Goal: Task Accomplishment & Management: Manage account settings

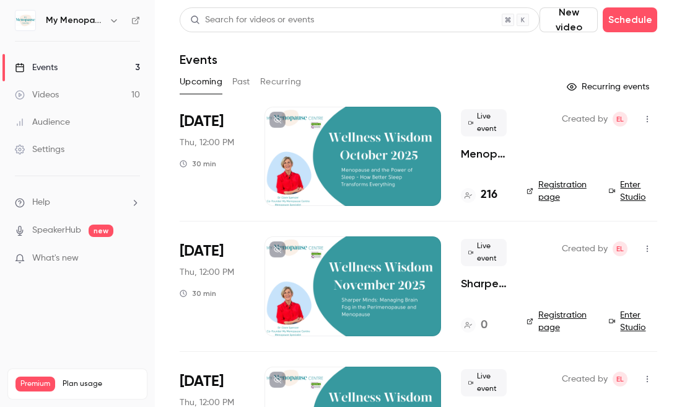
click at [345, 82] on div "Upcoming Past Recurring" at bounding box center [419, 82] width 478 height 20
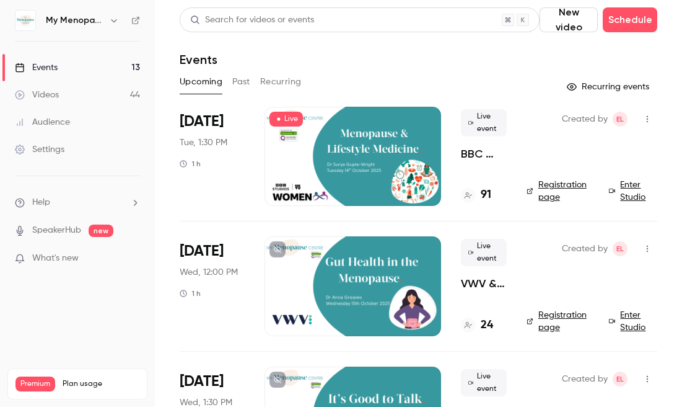
scroll to position [932, 0]
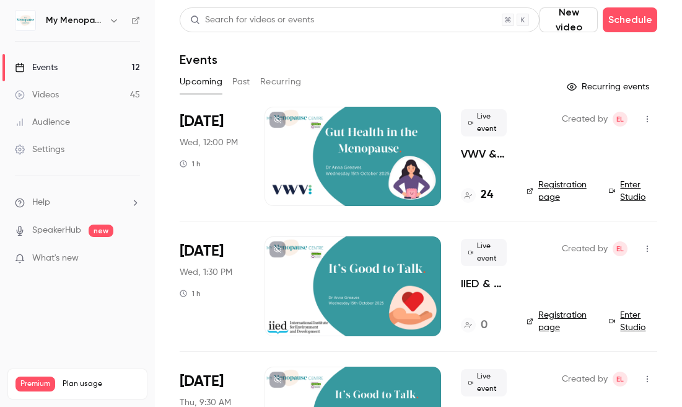
click at [376, 290] on div at bounding box center [353, 285] width 177 height 99
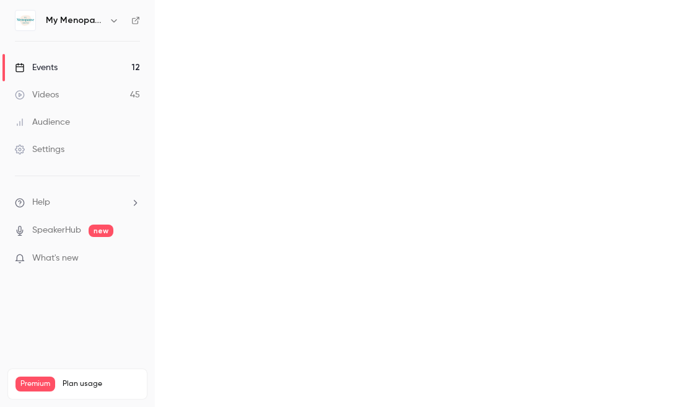
click at [376, 290] on main at bounding box center [418, 203] width 527 height 407
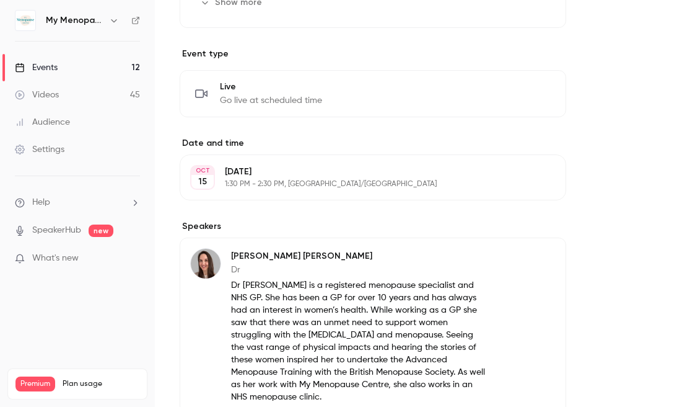
scroll to position [552, 0]
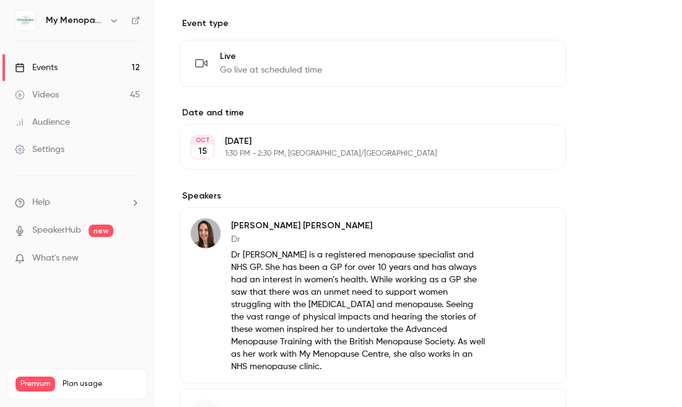
click at [297, 142] on p "Wednesday, October 15" at bounding box center [363, 141] width 276 height 12
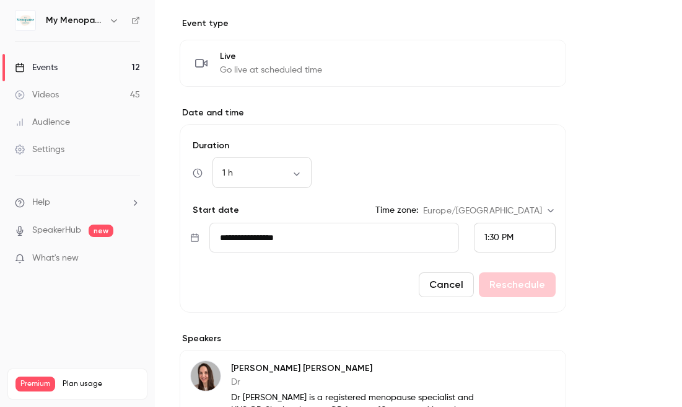
click at [305, 242] on input "**********" at bounding box center [334, 237] width 250 height 30
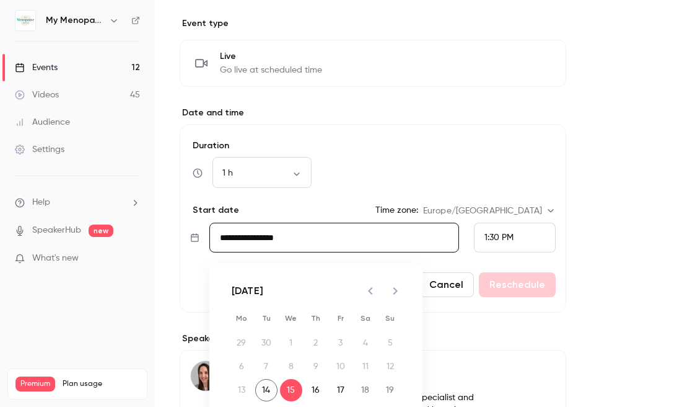
click at [392, 288] on icon "Next month" at bounding box center [395, 290] width 15 height 15
click at [370, 292] on icon "Previous month" at bounding box center [370, 290] width 4 height 7
click at [265, 364] on button "4" at bounding box center [266, 366] width 22 height 22
type input "**********"
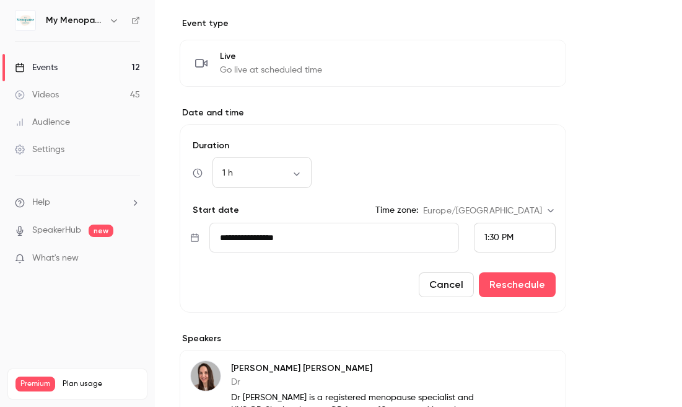
click at [512, 237] on span "1:30 PM" at bounding box center [499, 237] width 29 height 9
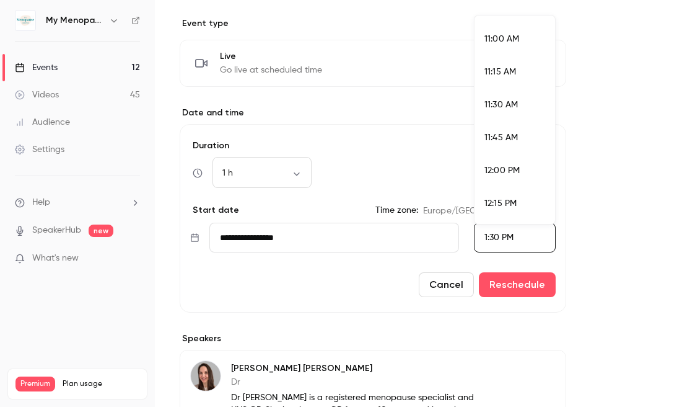
click at [503, 38] on span "11:00 AM" at bounding box center [502, 39] width 35 height 9
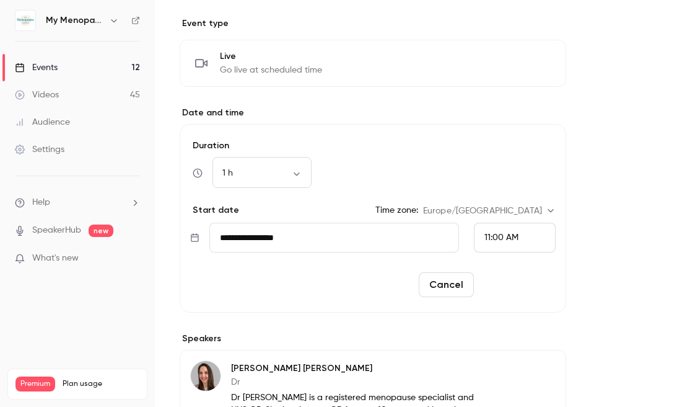
click at [522, 286] on button "Reschedule" at bounding box center [517, 284] width 77 height 25
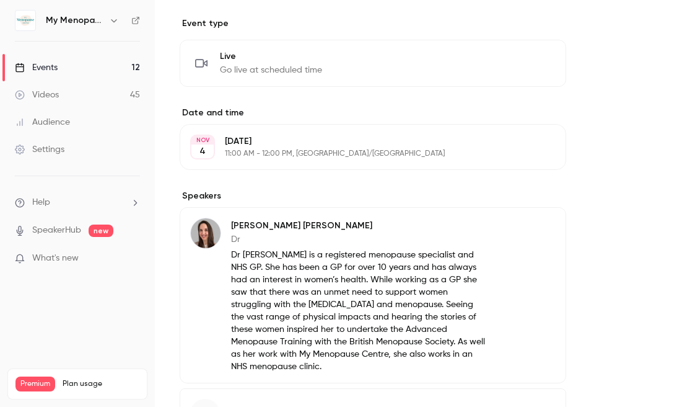
click at [535, 224] on button "Edit" at bounding box center [533, 228] width 45 height 20
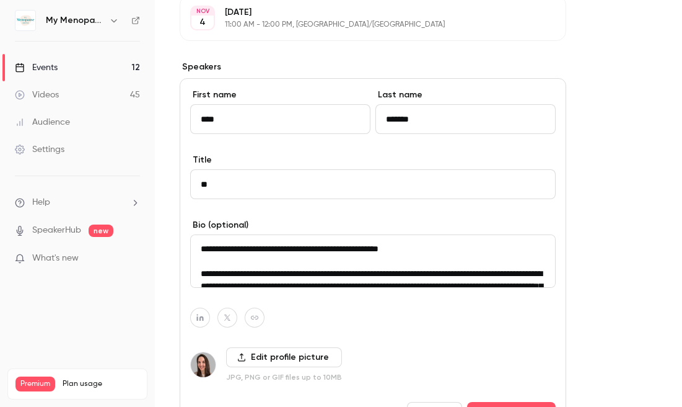
scroll to position [688, 0]
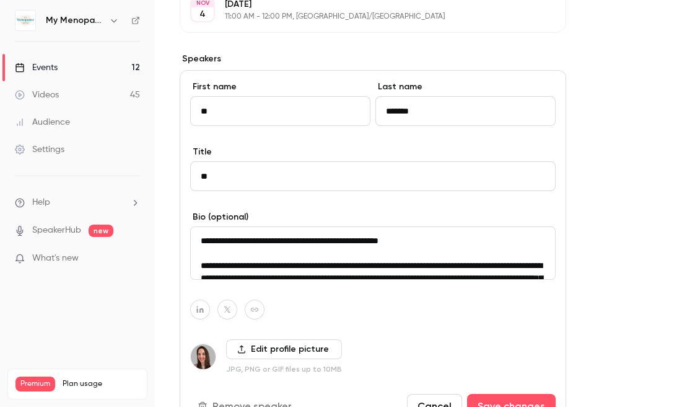
type input "*"
type input "*****"
drag, startPoint x: 424, startPoint y: 110, endPoint x: 363, endPoint y: 110, distance: 60.7
click at [363, 110] on div "First name ***** Last name *******" at bounding box center [373, 113] width 366 height 65
type input "*******"
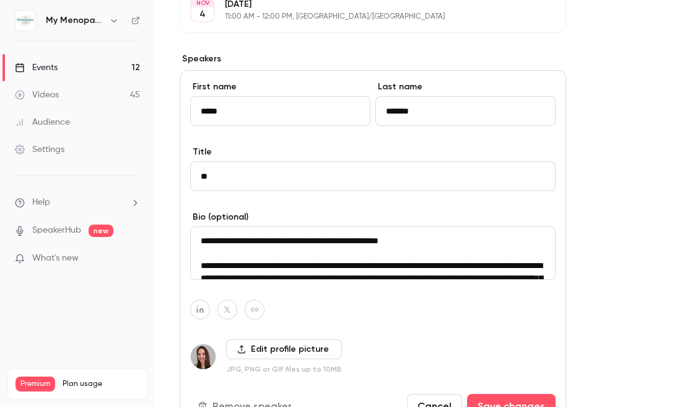
click at [271, 138] on div "First name ***** Last name *******" at bounding box center [373, 113] width 366 height 65
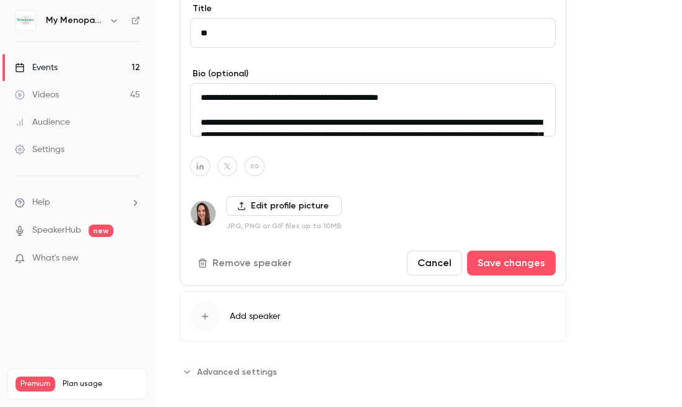
scroll to position [838, 0]
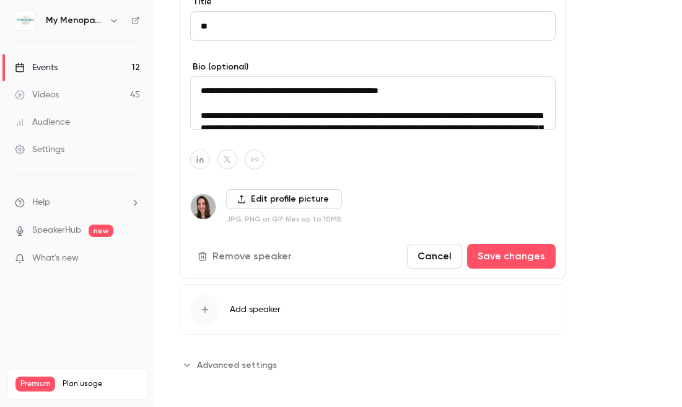
click at [235, 260] on button "Remove speaker" at bounding box center [246, 256] width 112 height 25
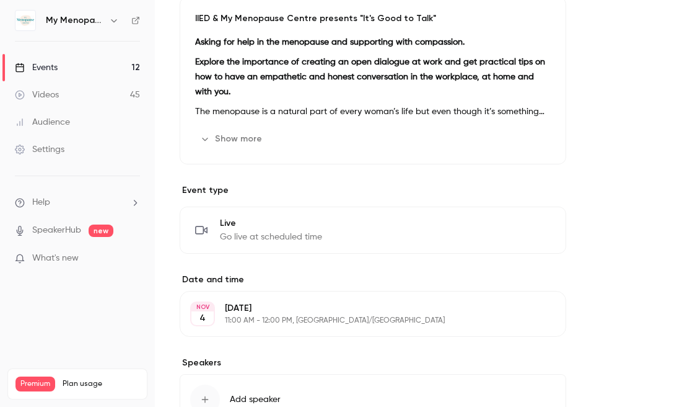
scroll to position [480, 0]
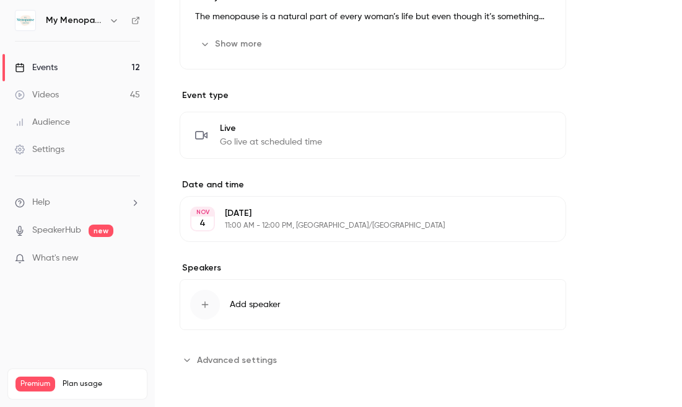
click at [250, 307] on span "Add speaker" at bounding box center [255, 304] width 51 height 12
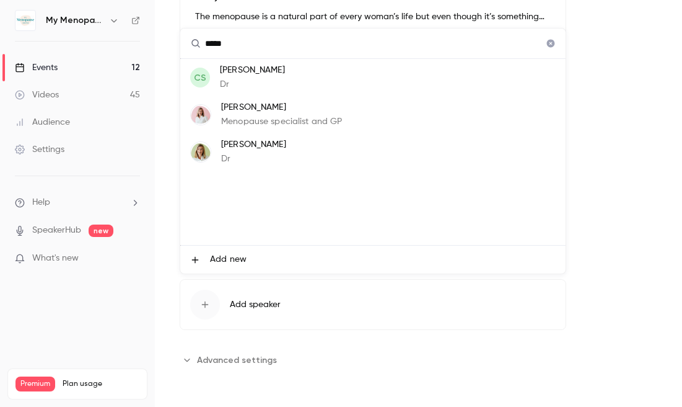
type input "*****"
click at [260, 113] on p "Dr Clare Spencer" at bounding box center [281, 107] width 121 height 13
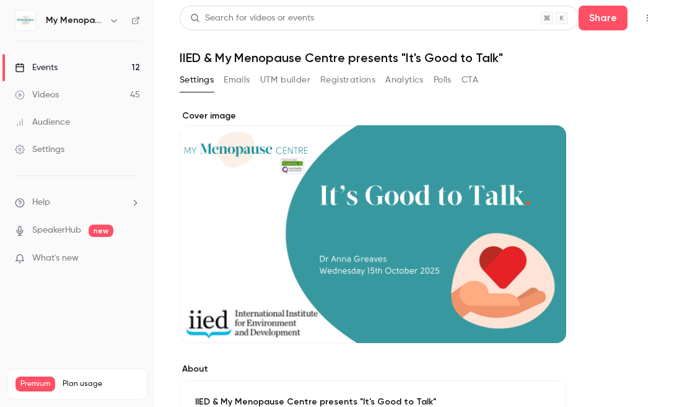
scroll to position [0, 0]
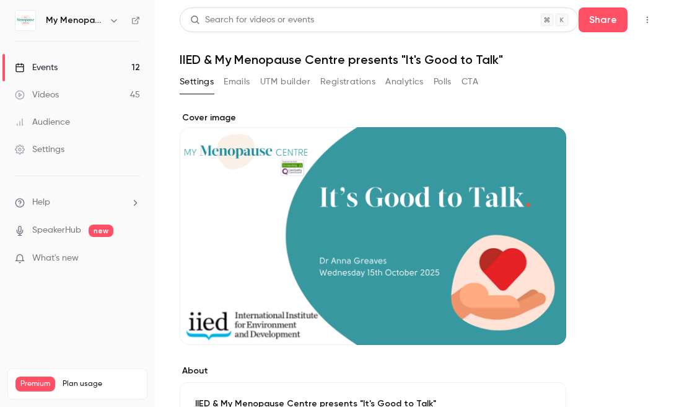
click at [193, 81] on button "Settings" at bounding box center [197, 82] width 34 height 20
click at [44, 67] on div "Events" at bounding box center [36, 67] width 43 height 12
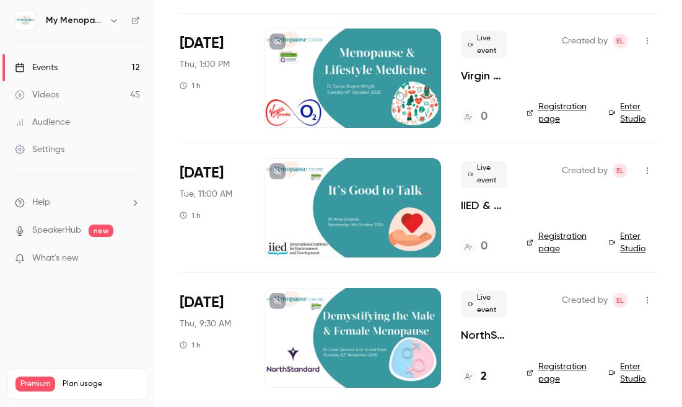
scroll to position [1249, 0]
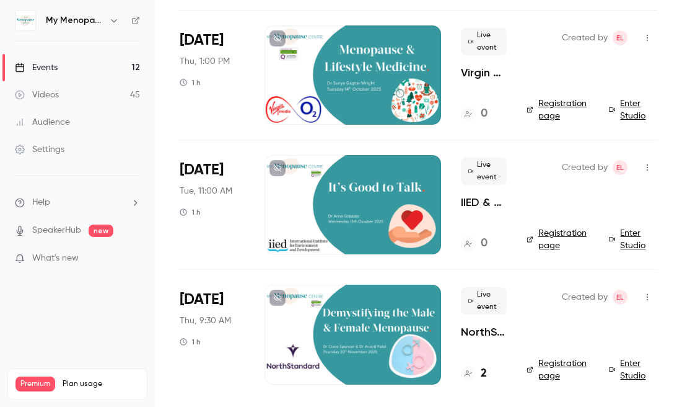
click at [648, 164] on icon "button" at bounding box center [648, 167] width 10 height 9
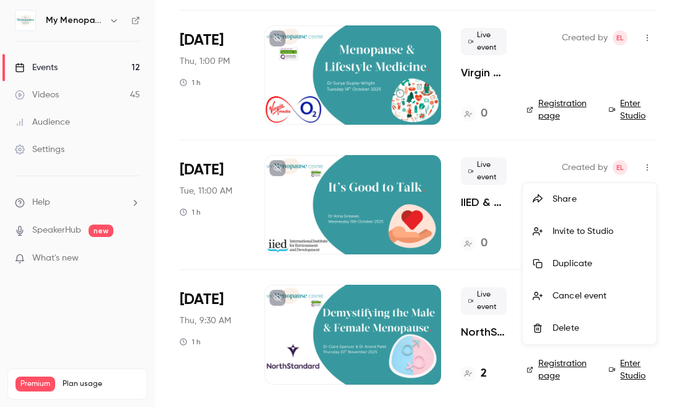
click at [574, 200] on div "Share" at bounding box center [600, 199] width 94 height 12
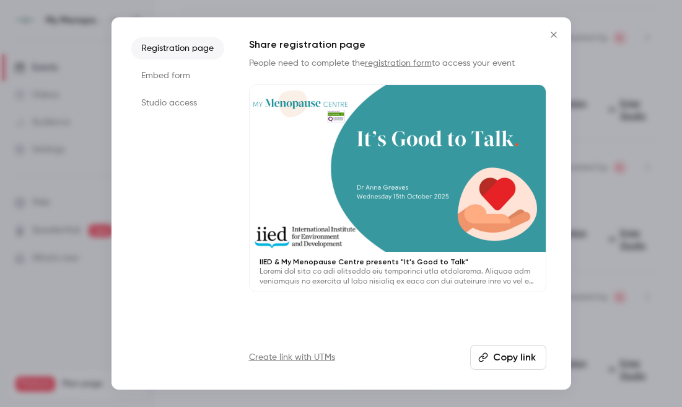
click at [507, 357] on button "Copy link" at bounding box center [508, 357] width 76 height 25
click at [552, 34] on icon "Close" at bounding box center [554, 35] width 15 height 10
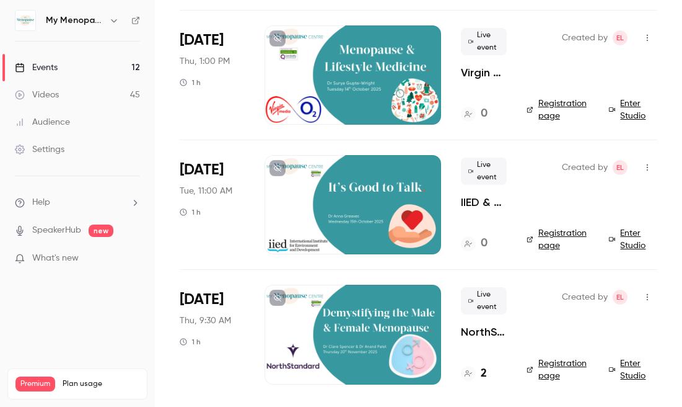
click at [346, 215] on div at bounding box center [353, 204] width 177 height 99
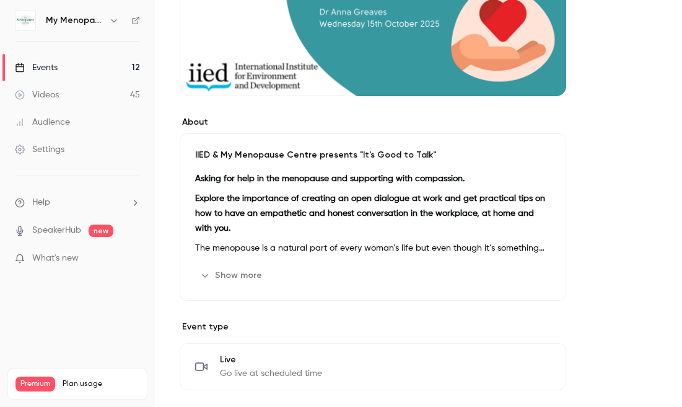
scroll to position [245, 0]
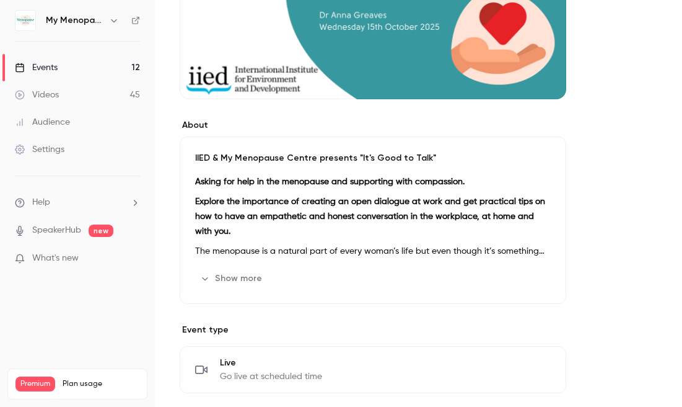
click at [244, 276] on button "Show more" at bounding box center [232, 278] width 74 height 20
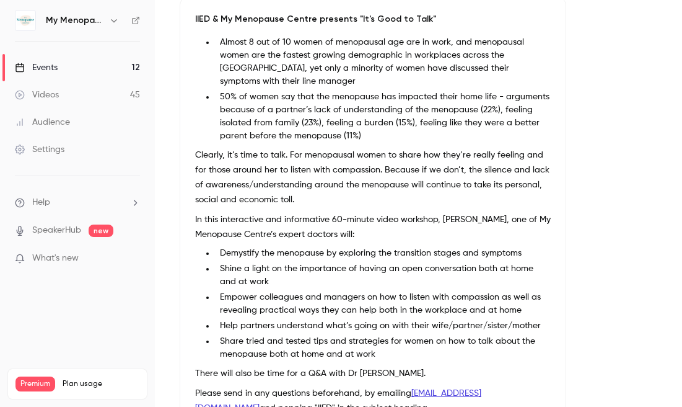
scroll to position [477, 0]
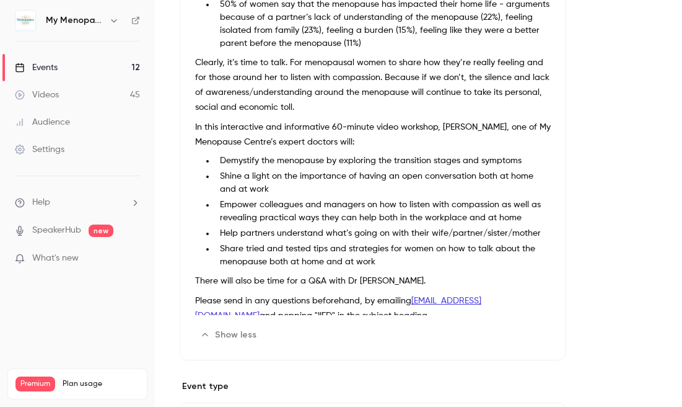
click at [376, 273] on p "There will also be time for a Q&A with Dr Anna." at bounding box center [373, 280] width 356 height 15
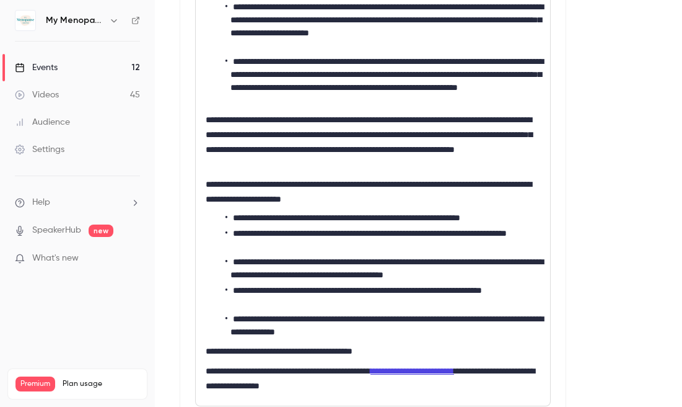
scroll to position [669, 0]
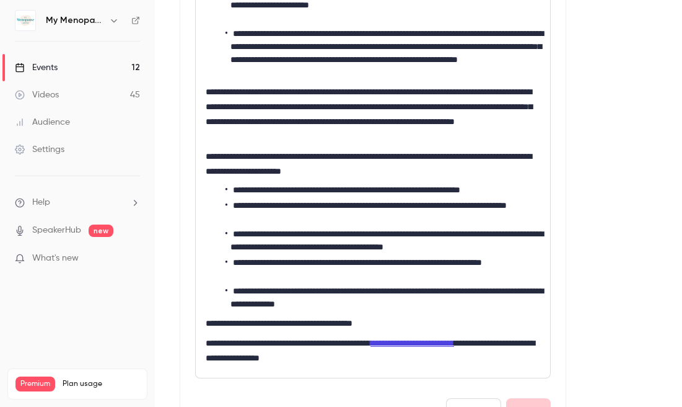
click at [387, 330] on p "**********" at bounding box center [373, 322] width 335 height 15
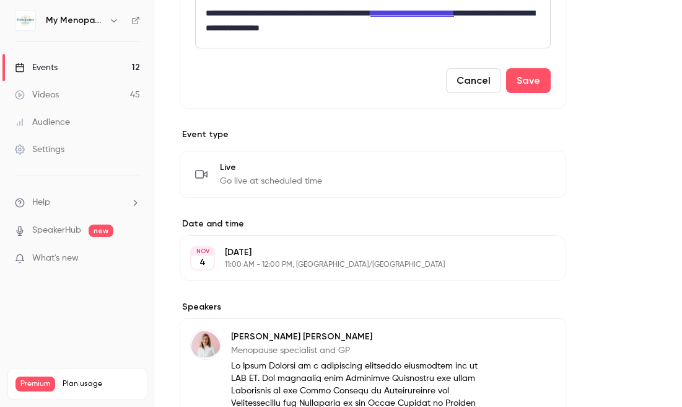
scroll to position [995, 0]
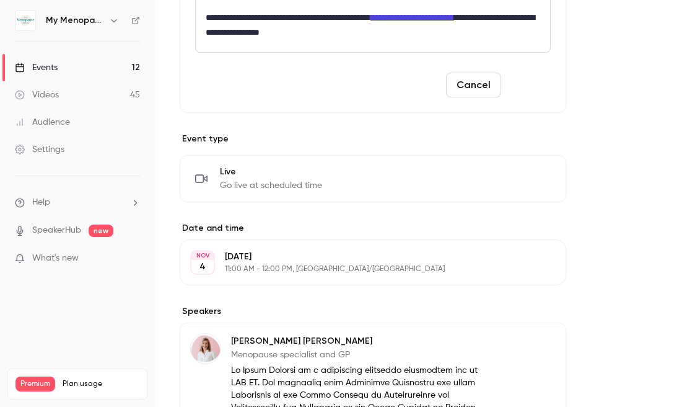
click at [534, 97] on button "Save" at bounding box center [528, 85] width 45 height 25
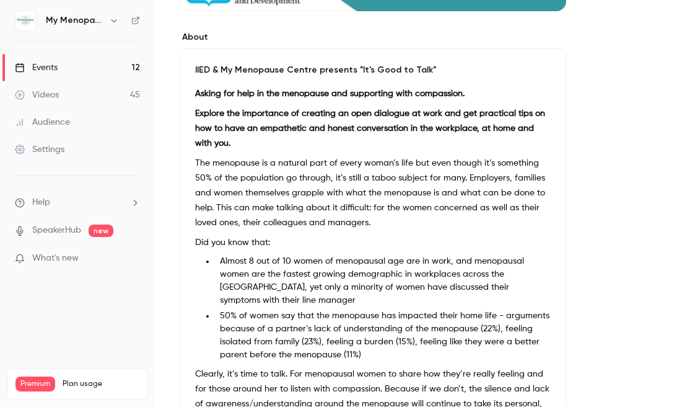
scroll to position [0, 0]
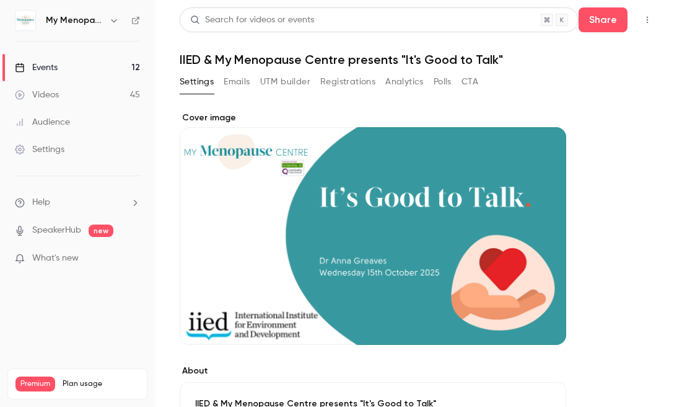
click at [43, 71] on div "Events" at bounding box center [36, 67] width 43 height 12
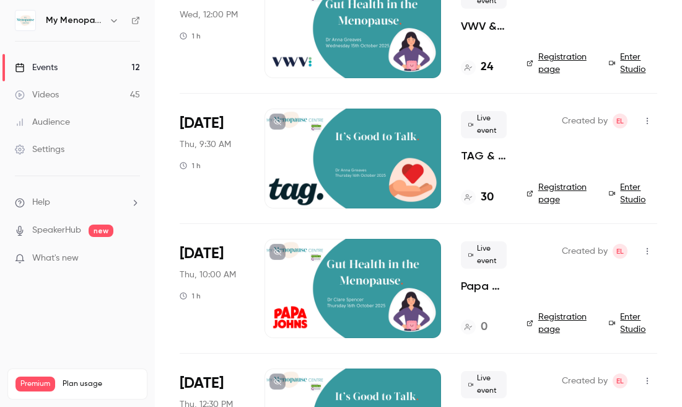
scroll to position [139, 0]
